Goal: Information Seeking & Learning: Learn about a topic

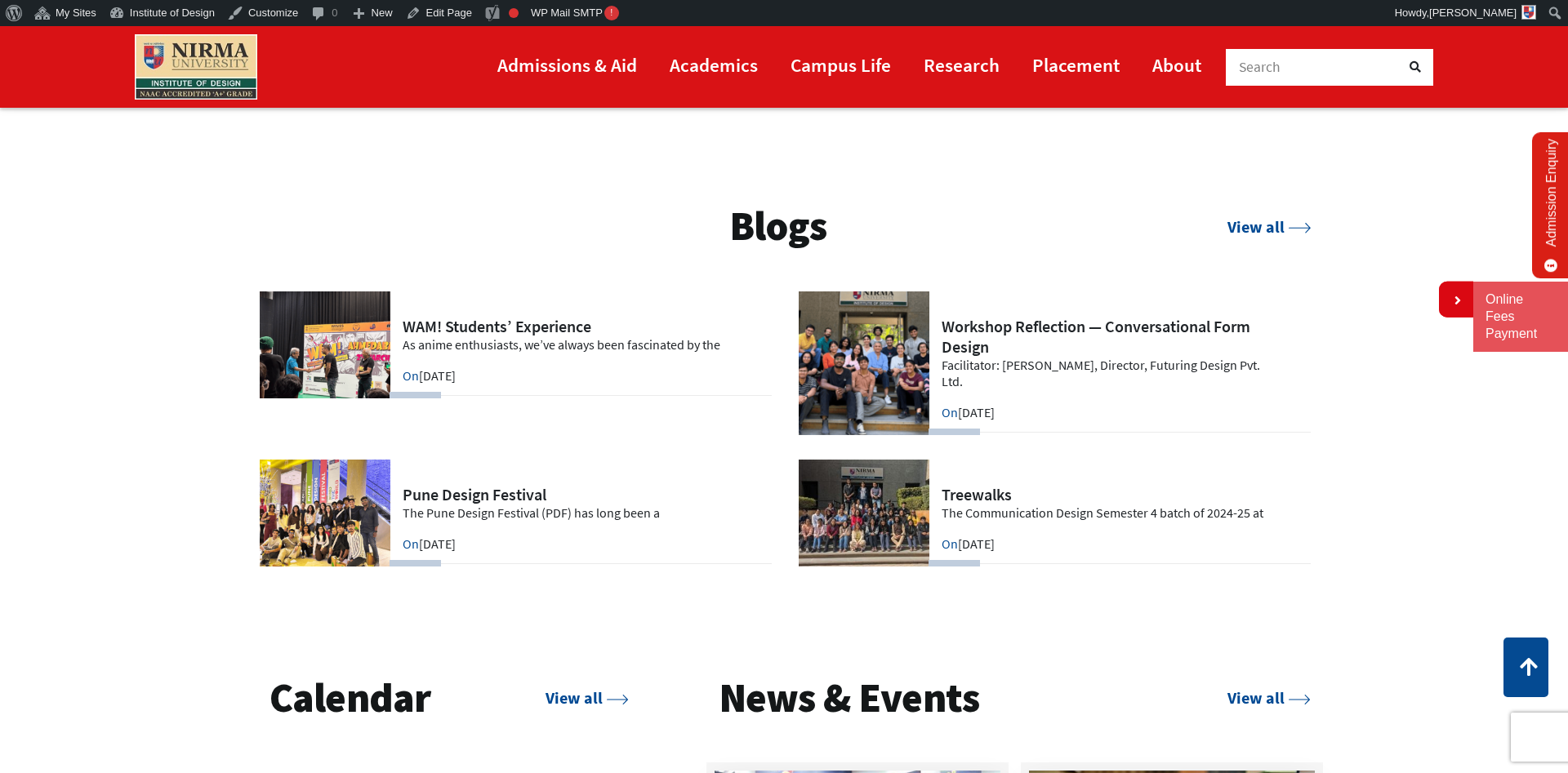
scroll to position [4165, 0]
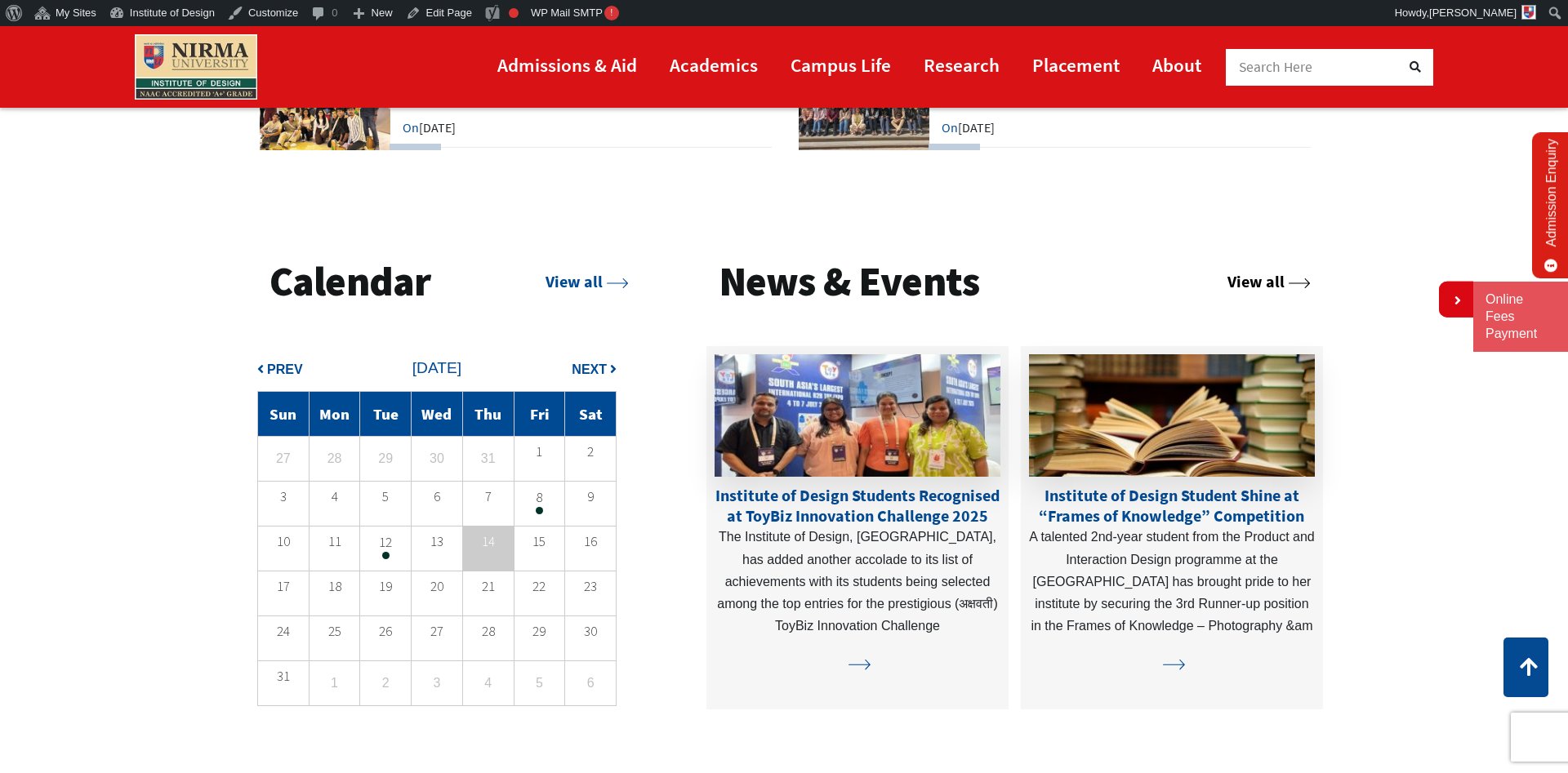
click at [1257, 277] on link "View all" at bounding box center [1268, 281] width 84 height 21
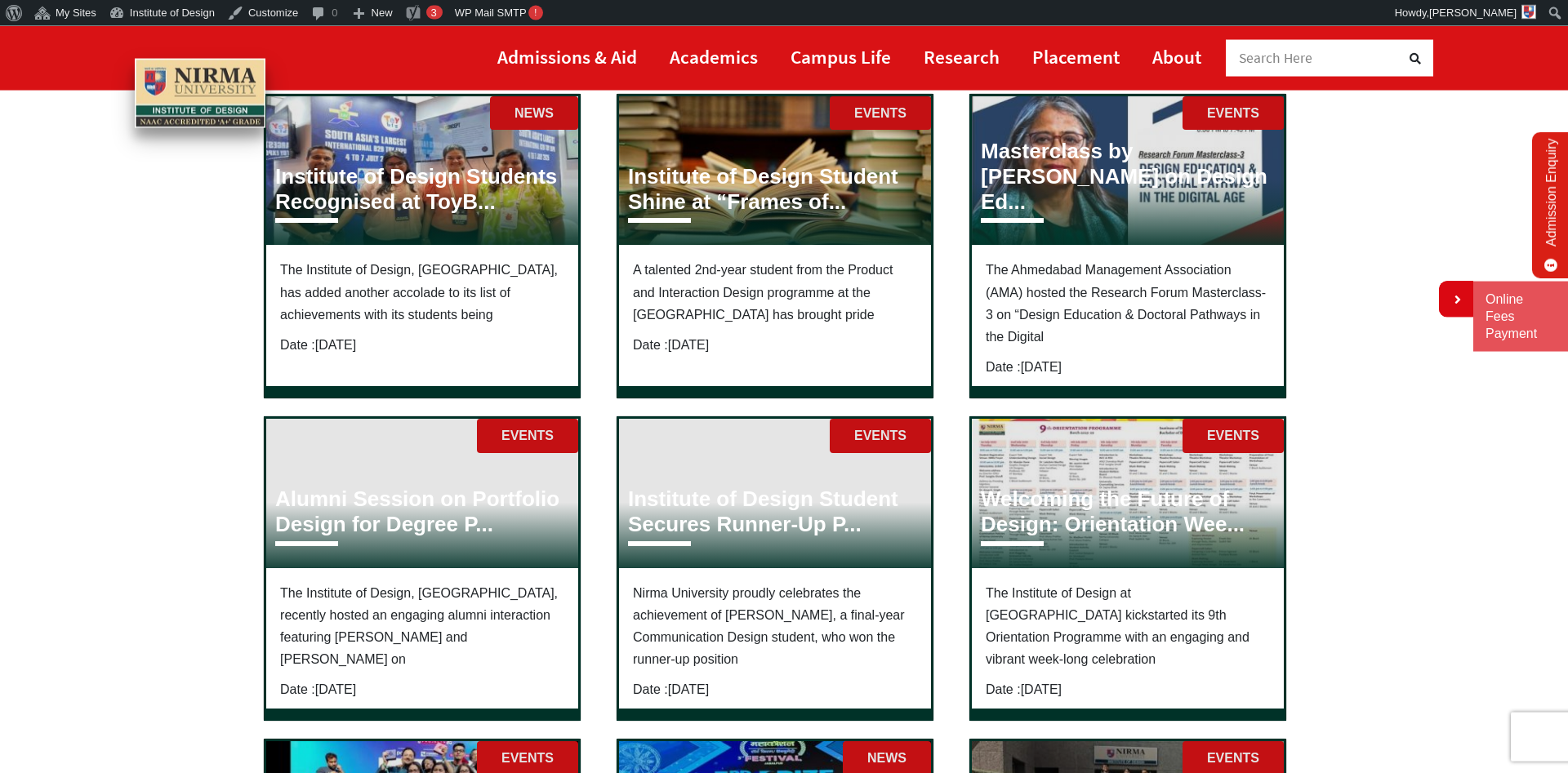
scroll to position [278, 0]
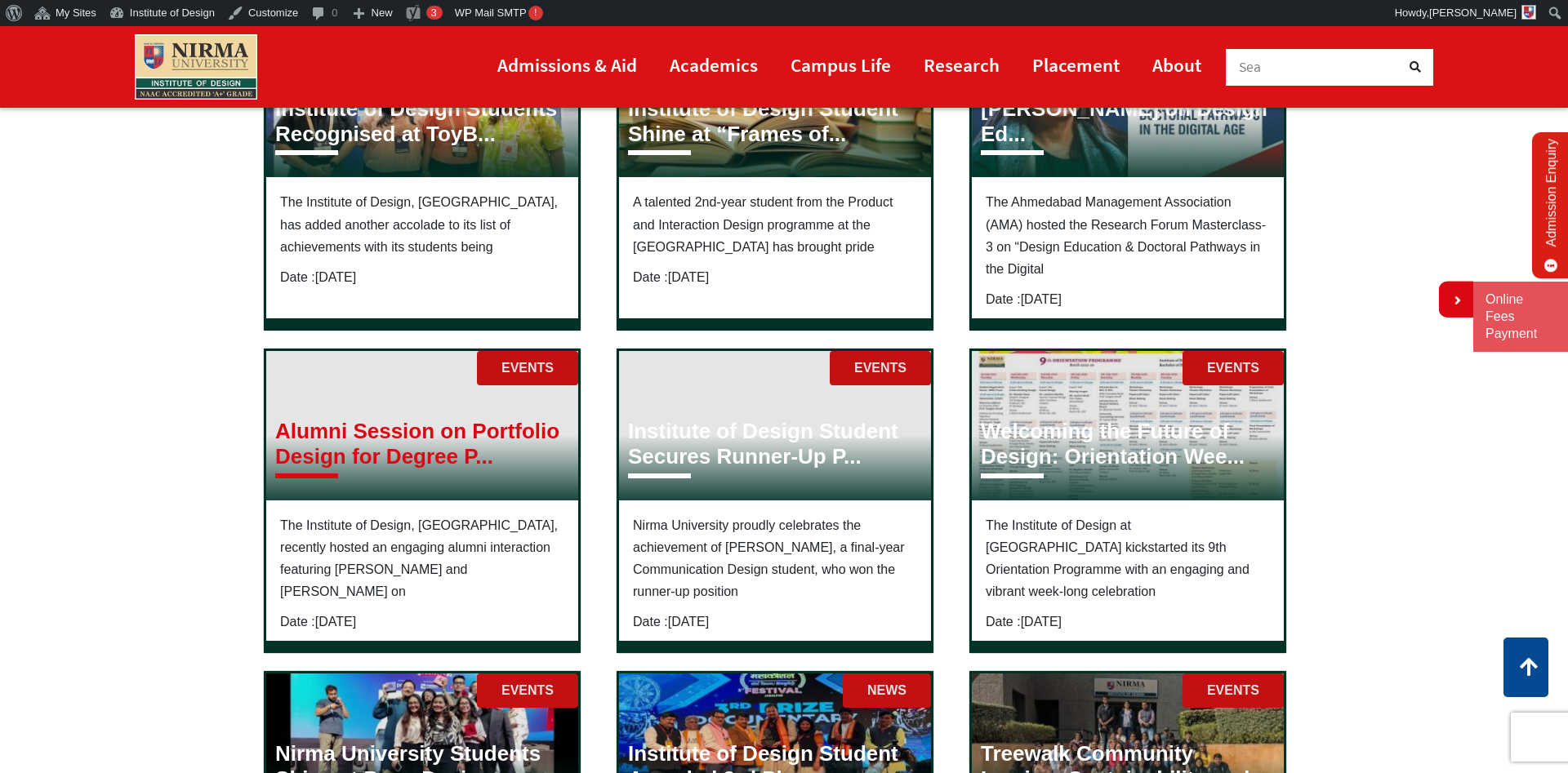
click at [365, 424] on h3 "Alumni Session on Portfolio Design for Degree P..." at bounding box center [421, 444] width 294 height 51
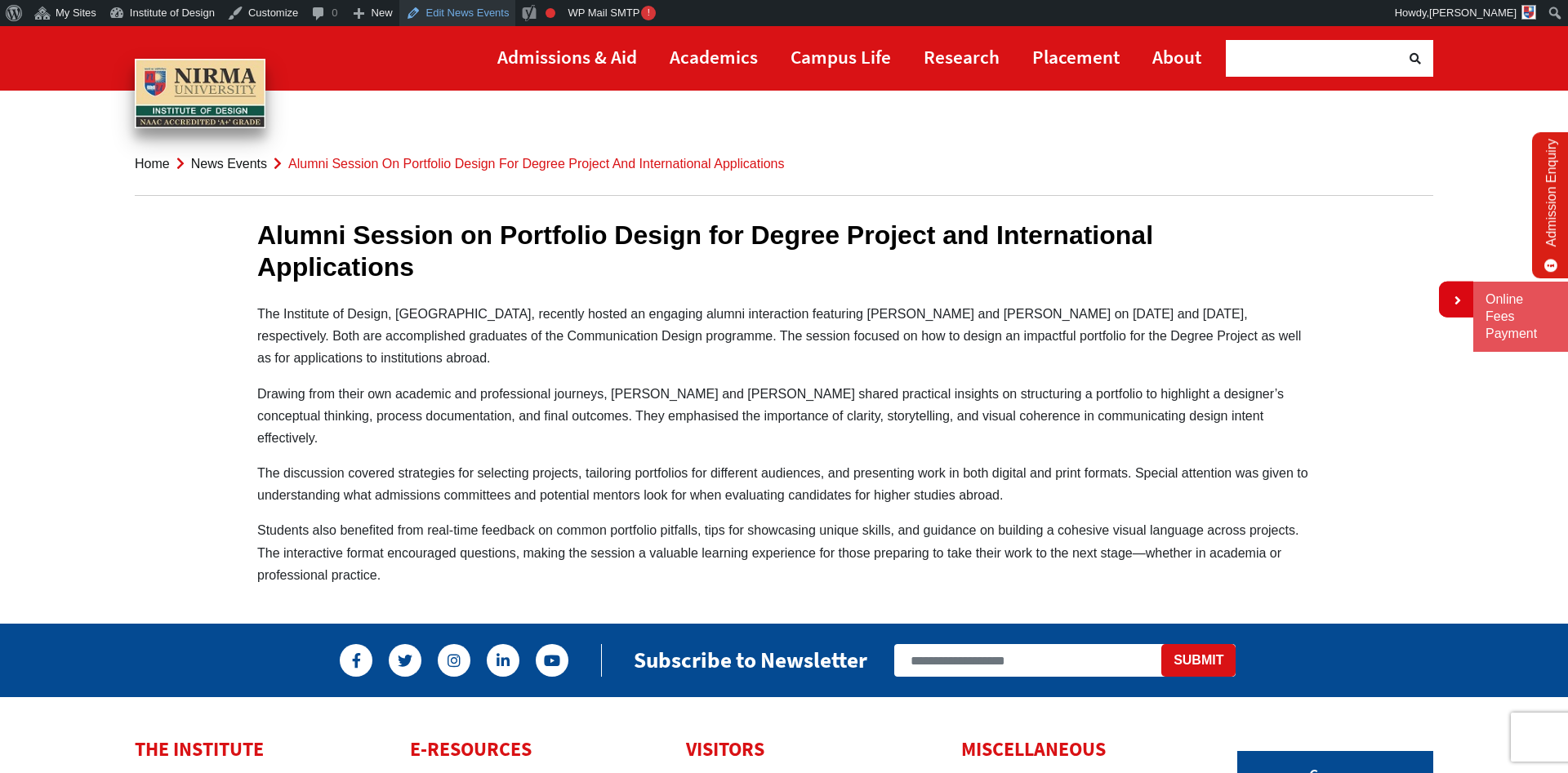
click at [469, 17] on link "Edit News Events" at bounding box center [458, 13] width 117 height 27
